Goal: Task Accomplishment & Management: Use online tool/utility

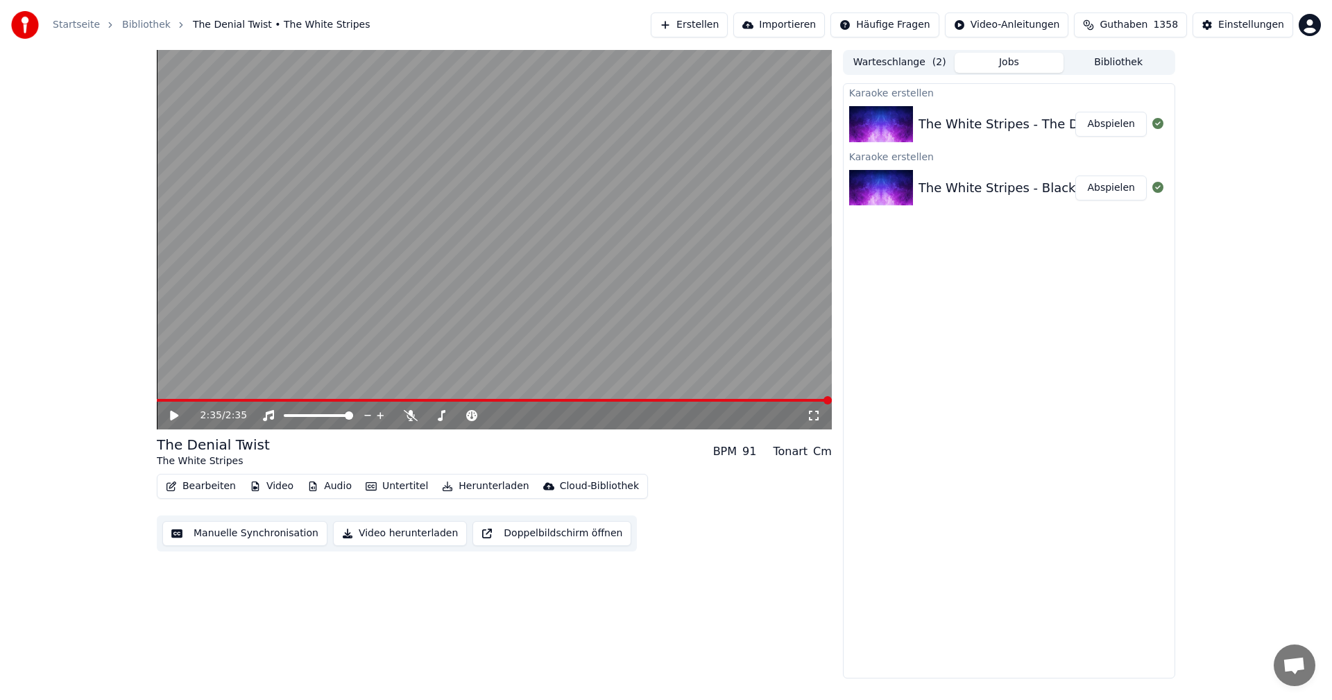
click at [1114, 191] on button "Abspielen" at bounding box center [1111, 188] width 71 height 25
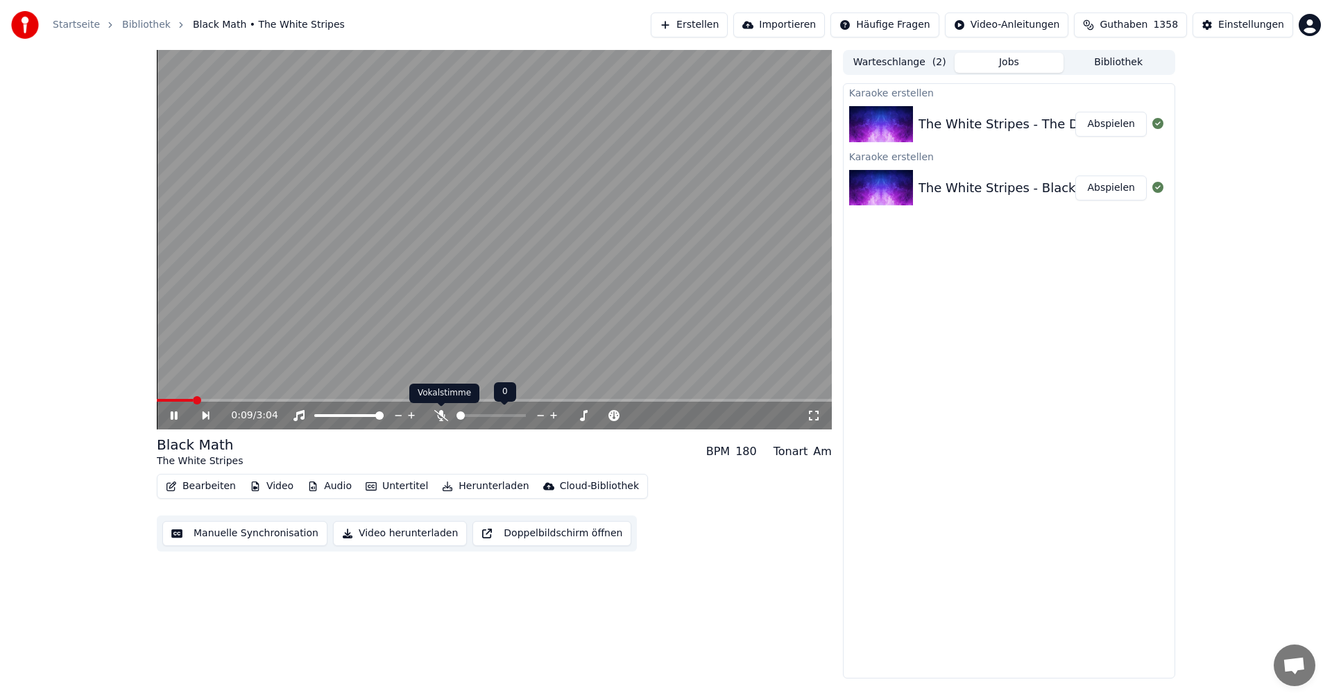
click at [442, 412] on icon at bounding box center [441, 415] width 14 height 11
click at [632, 162] on video at bounding box center [494, 240] width 675 height 380
click at [437, 420] on icon at bounding box center [441, 415] width 14 height 11
drag, startPoint x: 394, startPoint y: 532, endPoint x: 1095, endPoint y: 212, distance: 770.1
click at [394, 532] on button "Video herunterladen" at bounding box center [400, 533] width 134 height 25
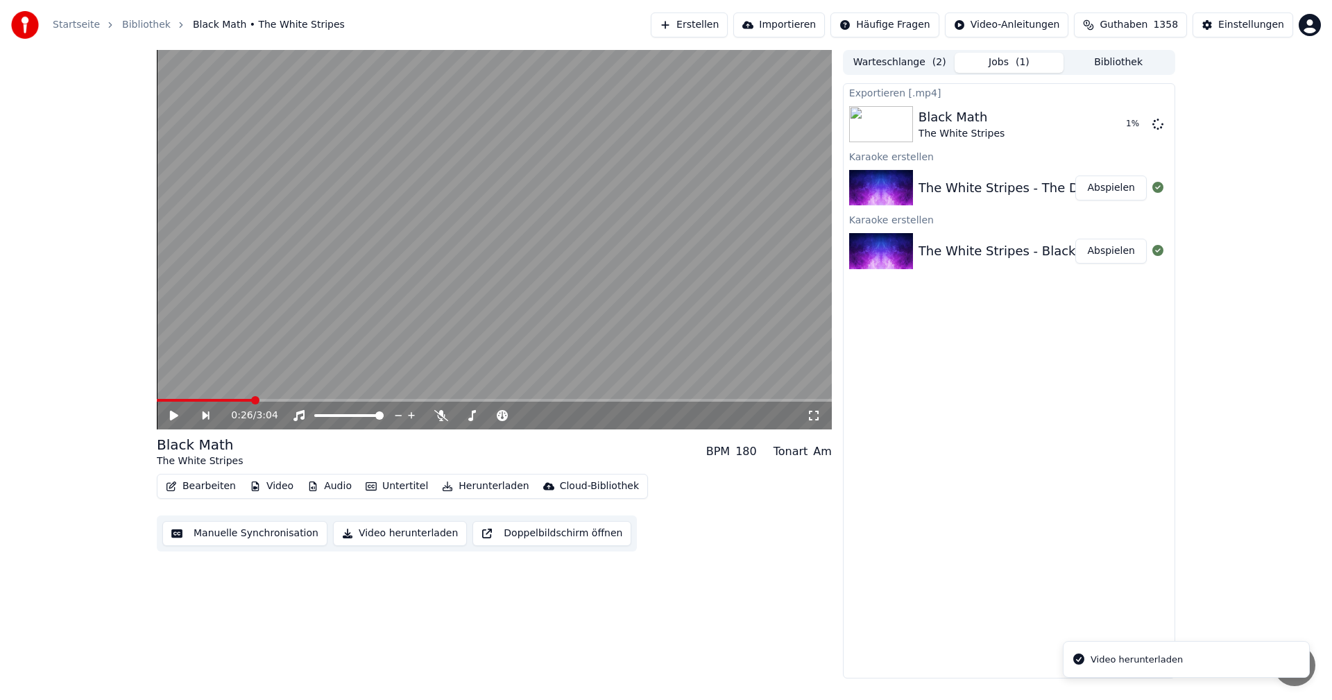
click at [1110, 194] on button "Abspielen" at bounding box center [1111, 188] width 71 height 25
click at [398, 315] on video at bounding box center [494, 240] width 675 height 380
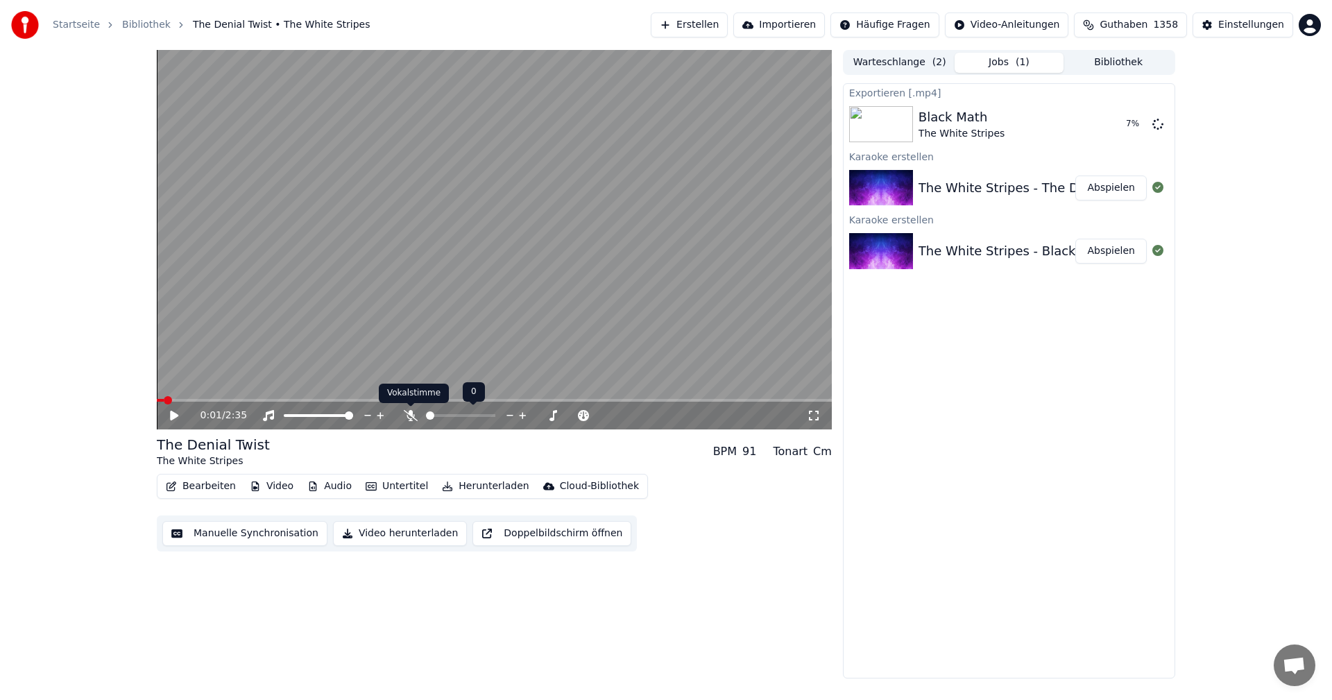
click at [410, 416] on icon at bounding box center [411, 415] width 14 height 11
click at [269, 491] on button "Video" at bounding box center [271, 486] width 55 height 19
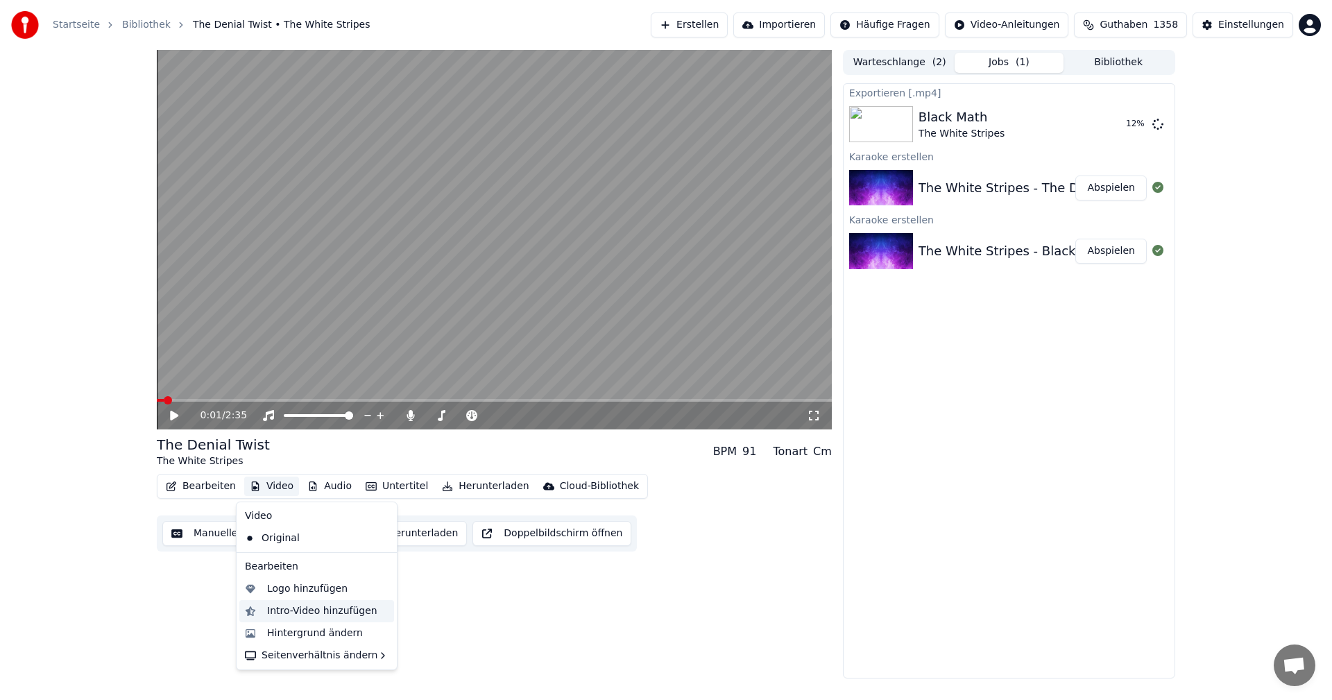
click at [301, 609] on div "Intro-Video hinzufügen" at bounding box center [322, 611] width 110 height 14
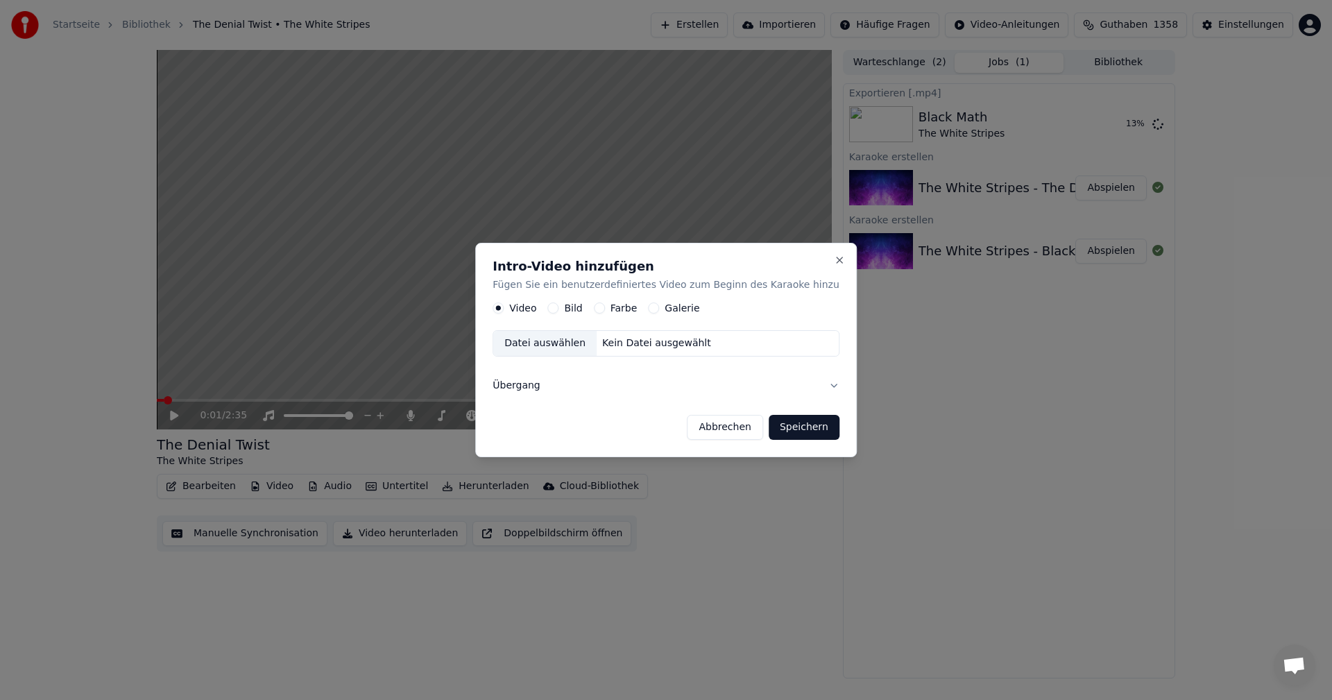
click at [577, 307] on label "Bild" at bounding box center [573, 309] width 18 height 10
click at [559, 307] on button "Bild" at bounding box center [553, 308] width 11 height 11
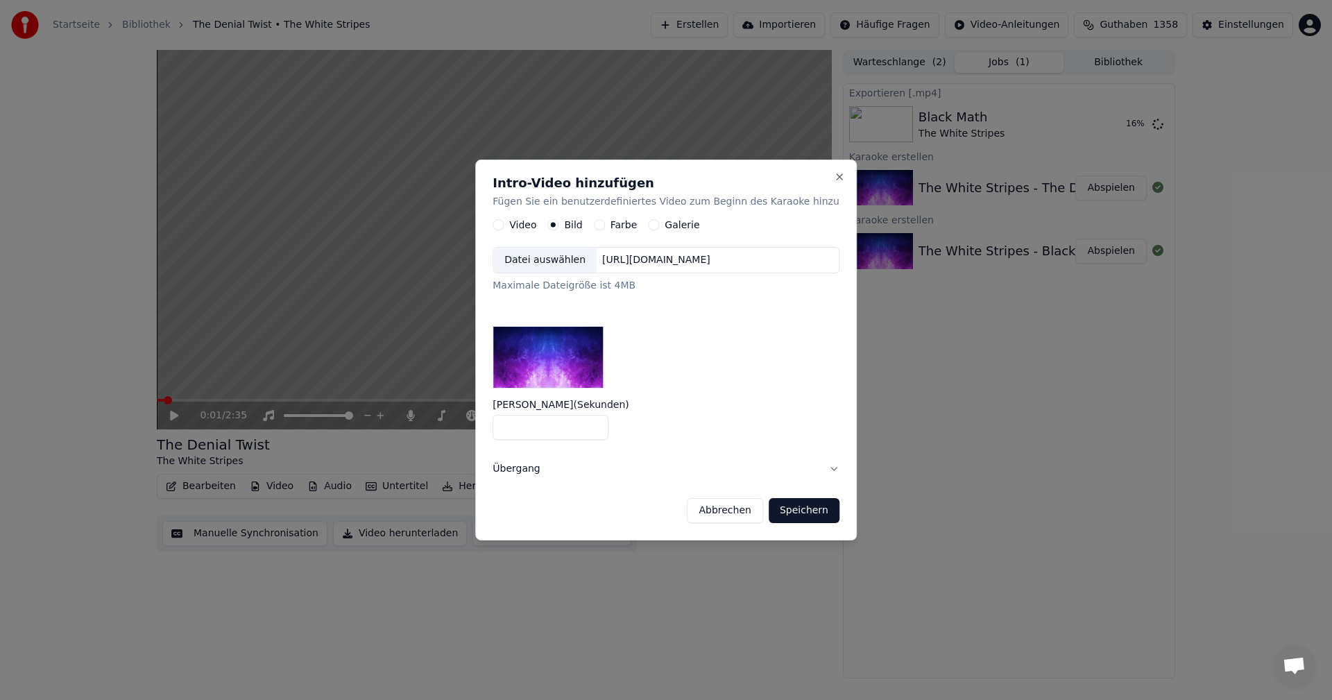
type input "*"
click at [596, 427] on input "*" at bounding box center [551, 427] width 116 height 25
click at [794, 509] on button "Speichern" at bounding box center [804, 510] width 71 height 25
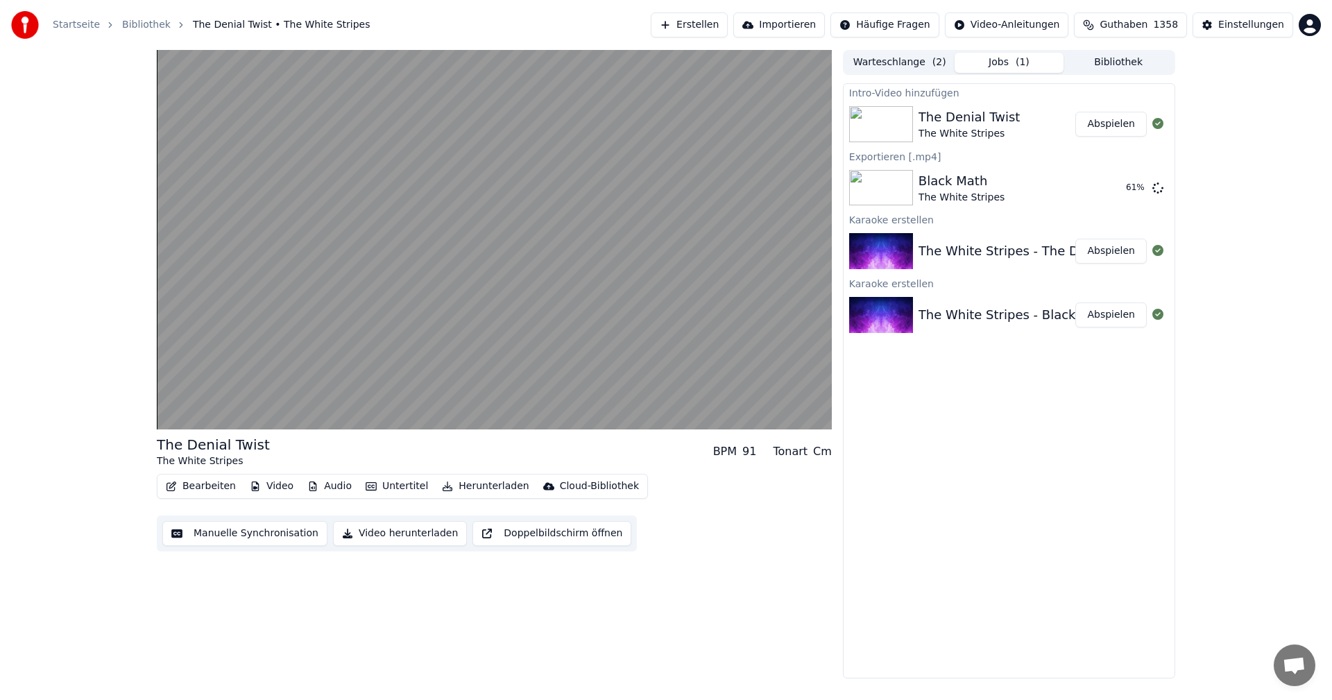
click at [1010, 459] on div "Intro-Video hinzufügen The Denial Twist The White Stripes Abspielen Exportieren…" at bounding box center [1009, 380] width 332 height 595
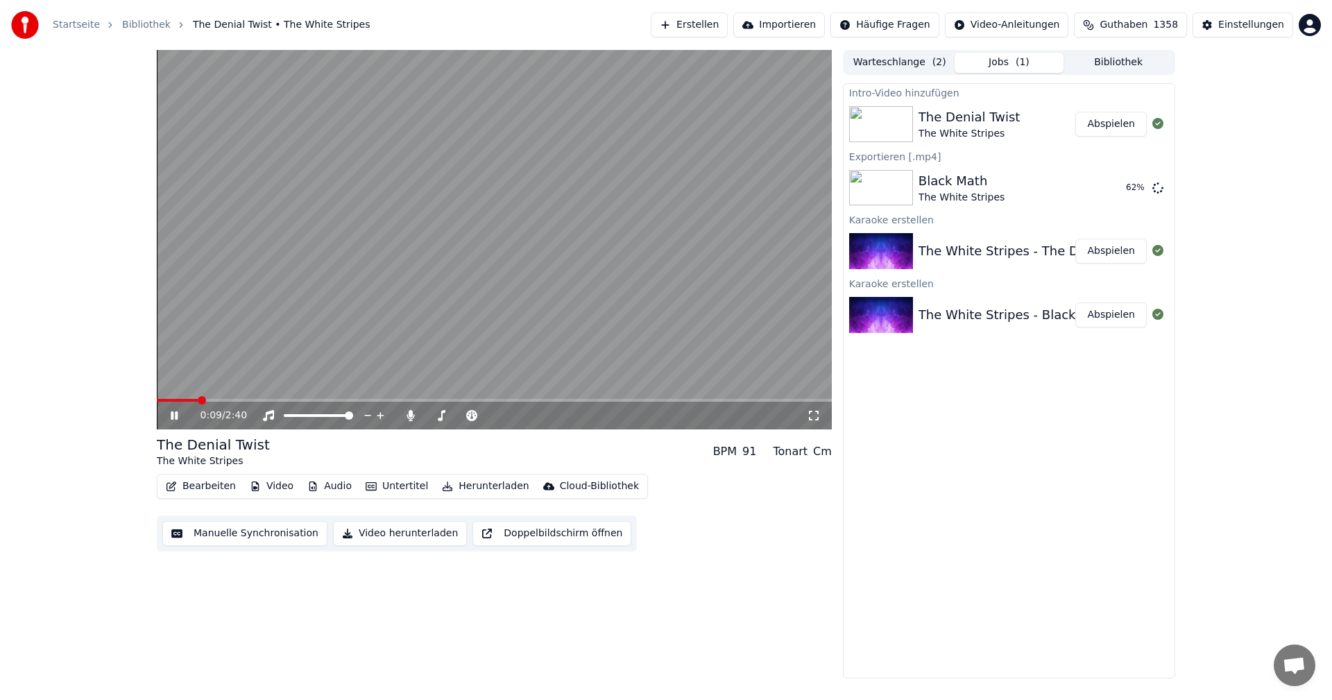
click at [620, 321] on video at bounding box center [494, 240] width 675 height 380
click at [157, 400] on span at bounding box center [161, 400] width 8 height 8
click at [433, 267] on video at bounding box center [494, 240] width 675 height 380
click at [303, 264] on video at bounding box center [494, 240] width 675 height 380
click at [409, 418] on icon at bounding box center [411, 415] width 8 height 11
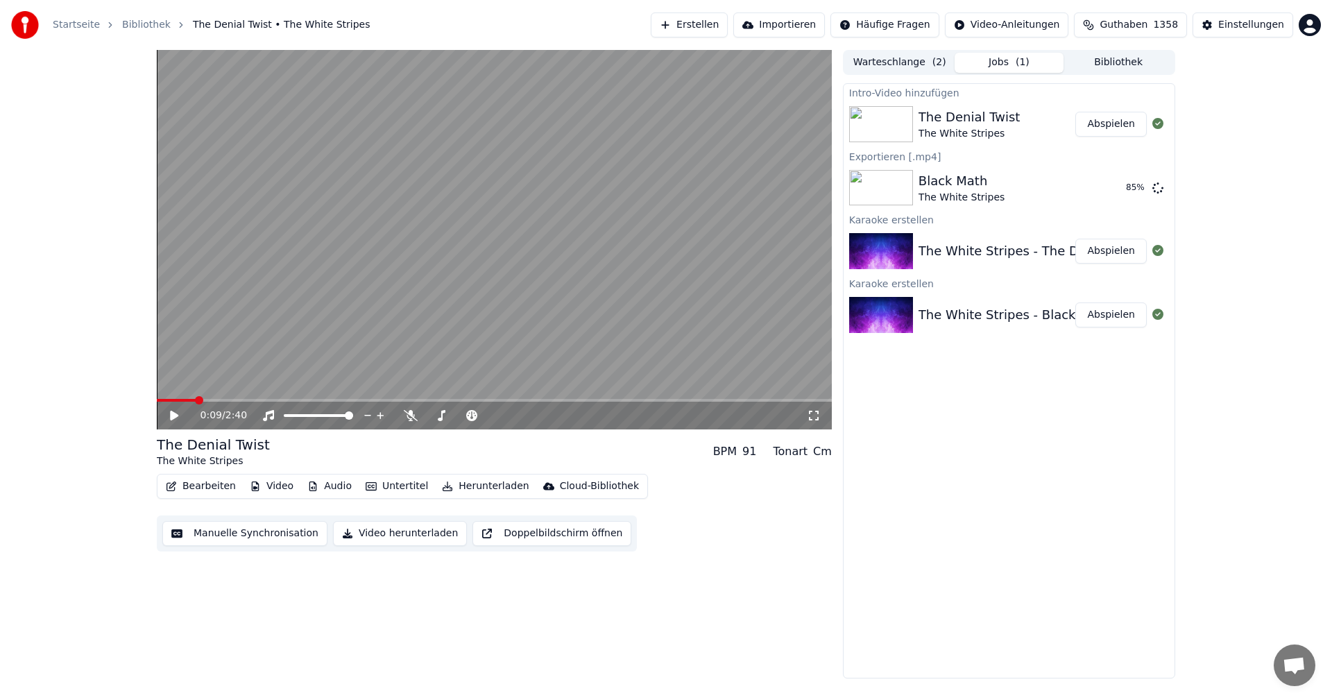
click at [382, 534] on button "Video herunterladen" at bounding box center [400, 533] width 134 height 25
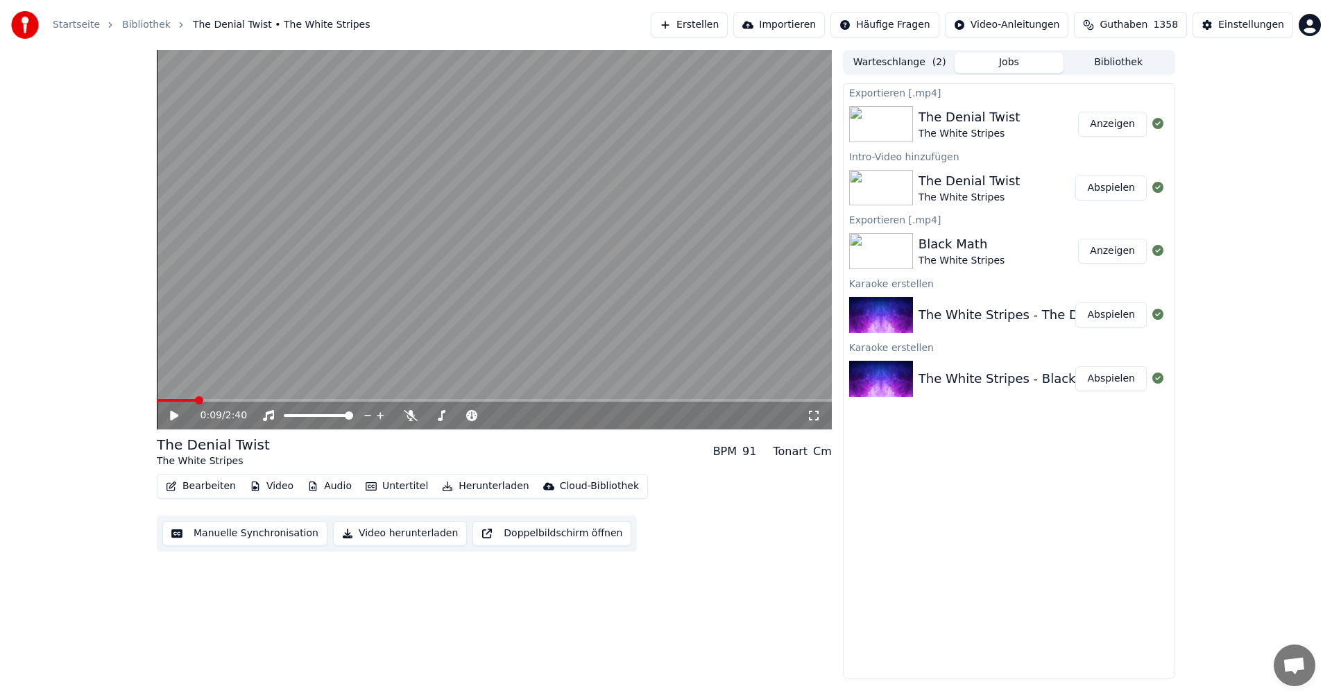
click at [1101, 123] on button "Anzeigen" at bounding box center [1112, 124] width 69 height 25
